Goal: Task Accomplishment & Management: Complete application form

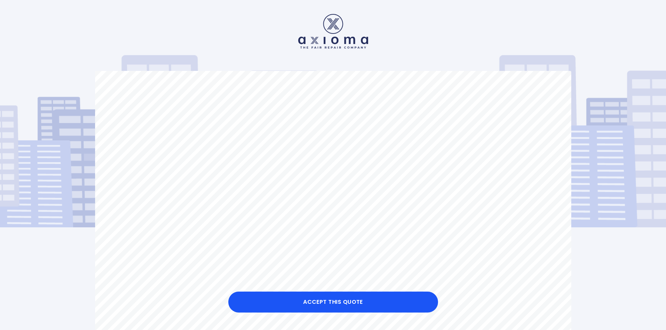
click at [327, 42] on img at bounding box center [333, 31] width 70 height 35
click at [331, 21] on img at bounding box center [333, 31] width 70 height 35
